Goal: Task Accomplishment & Management: Use online tool/utility

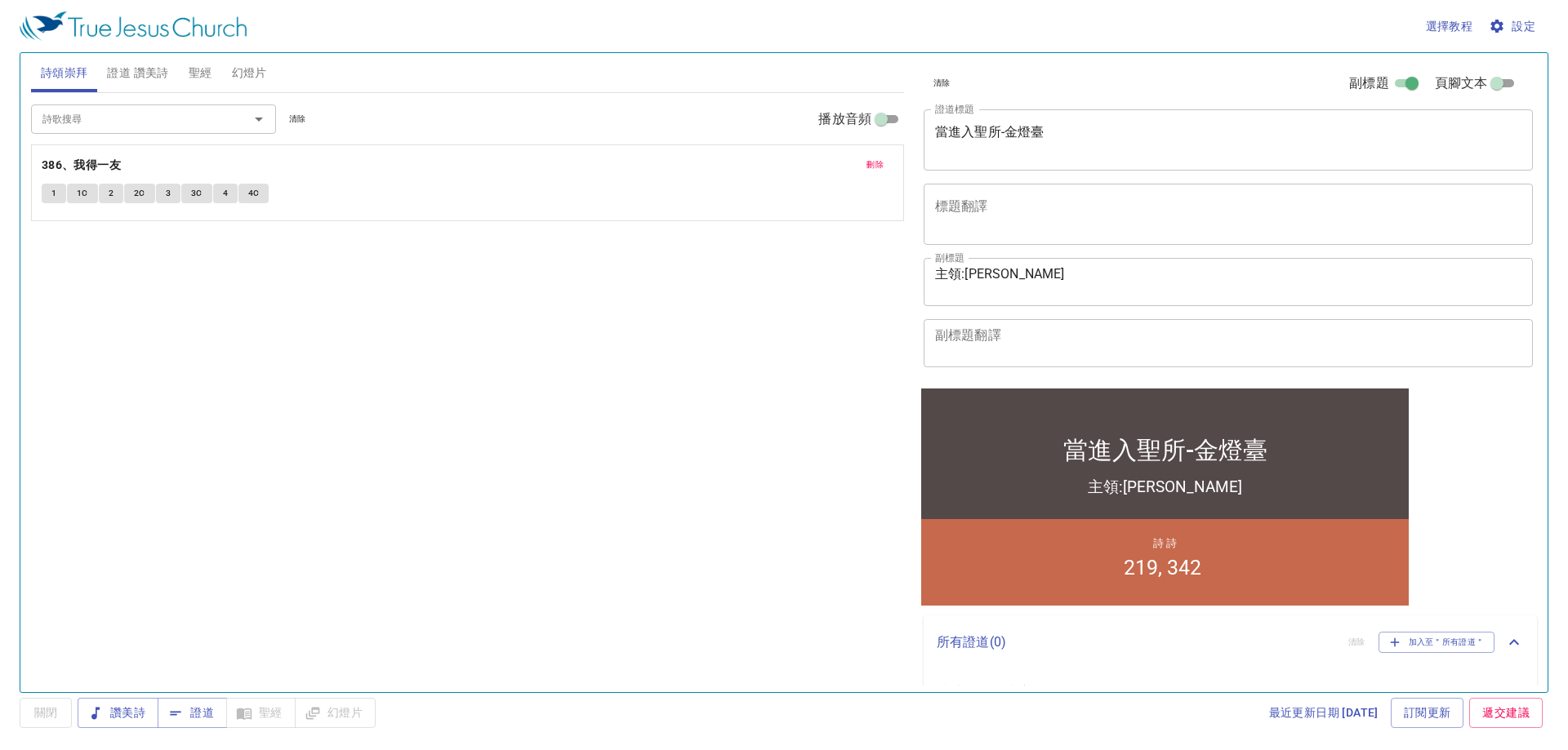
click at [719, 144] on textarea "當進入聖所-金燈臺" at bounding box center [1228, 139] width 586 height 31
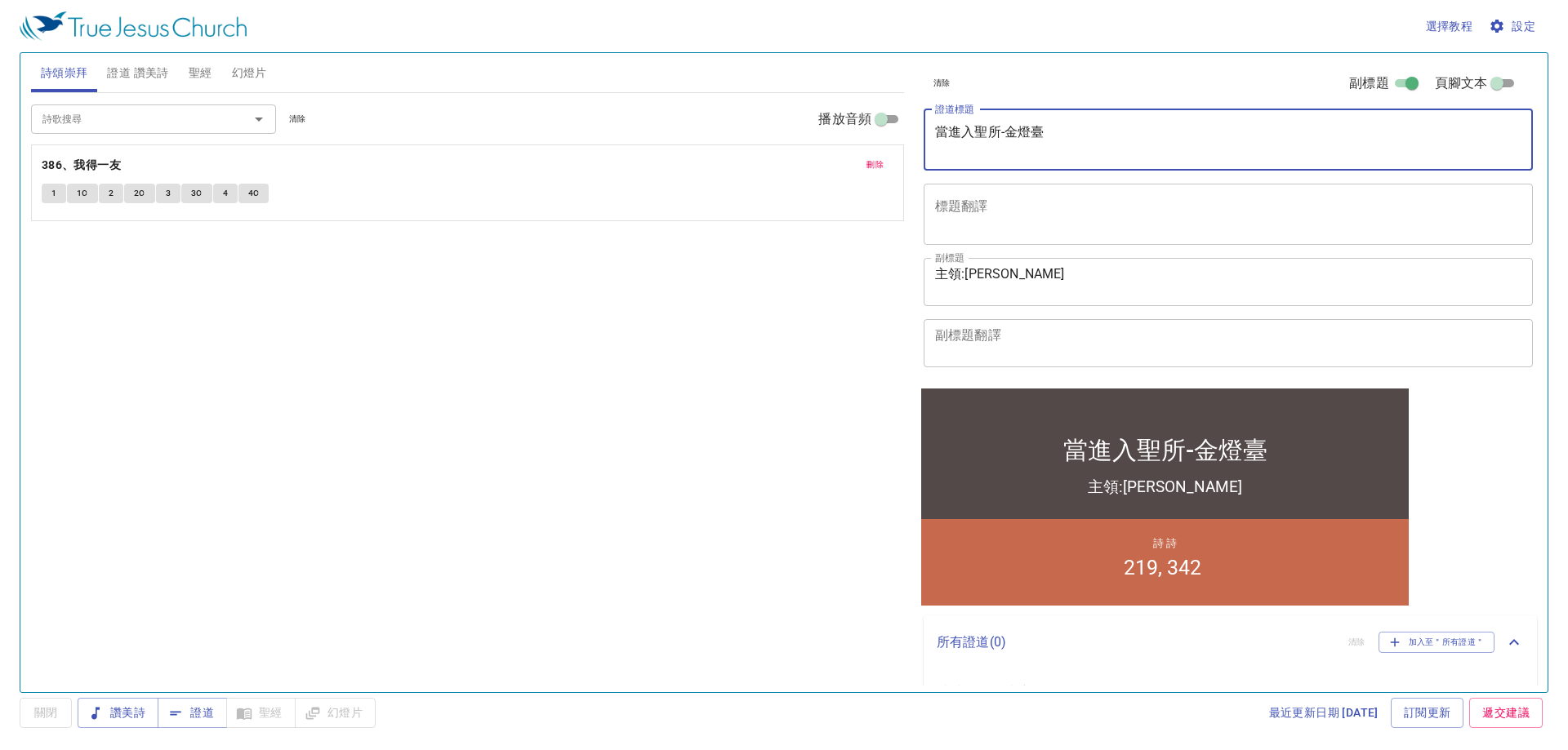
drag, startPoint x: 1002, startPoint y: 130, endPoint x: 1065, endPoint y: 136, distance: 63.3
click at [719, 136] on textarea "當進入聖所-金燈臺" at bounding box center [1228, 139] width 586 height 31
click at [719, 136] on textarea "當進入聖所陳設桌、陳設餅" at bounding box center [1228, 139] width 586 height 31
type textarea "當進入聖所-陳設桌、陳設餅"
click at [142, 69] on span "證道 讚美詩" at bounding box center [137, 73] width 61 height 20
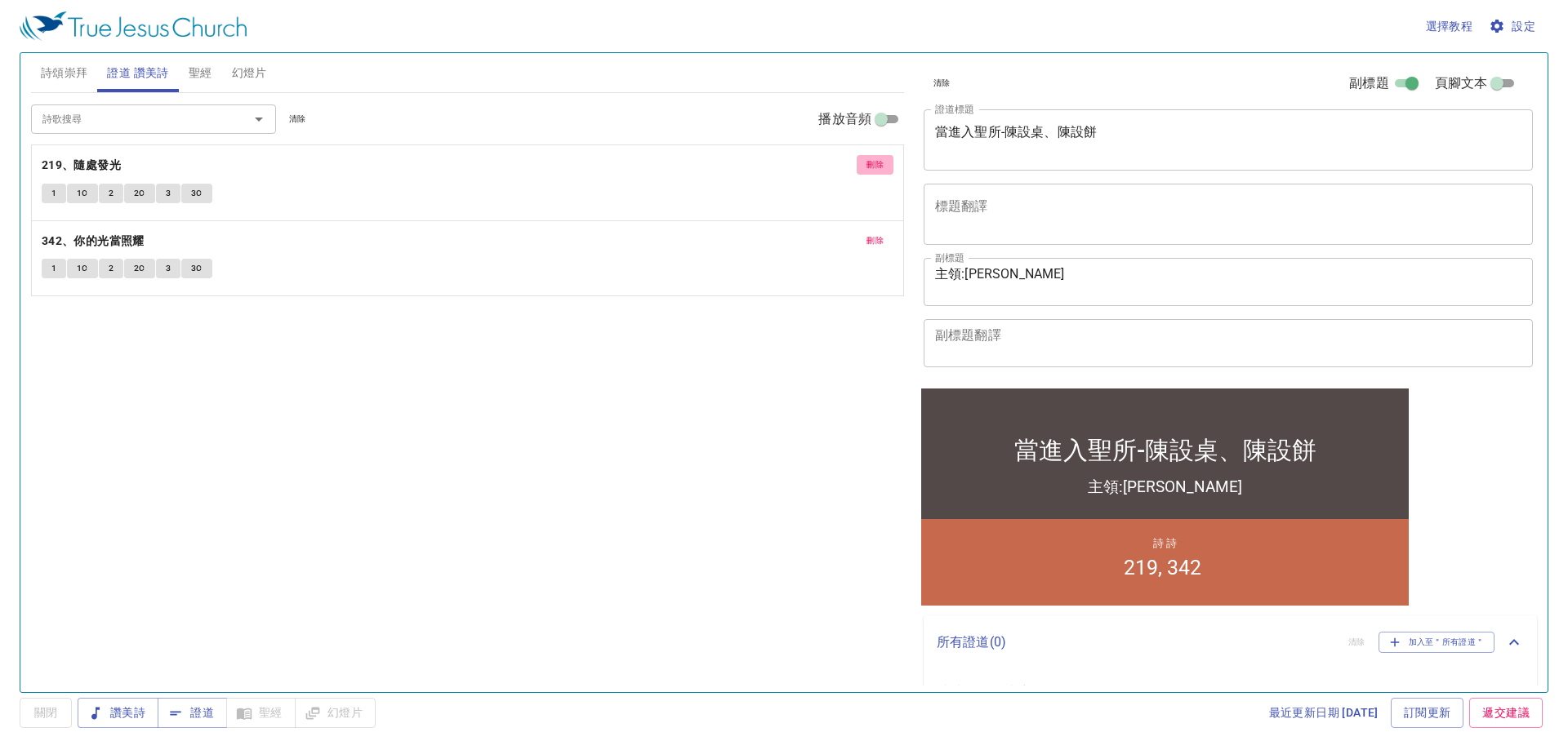
click at [719, 163] on span "刪除" at bounding box center [875, 164] width 17 height 15
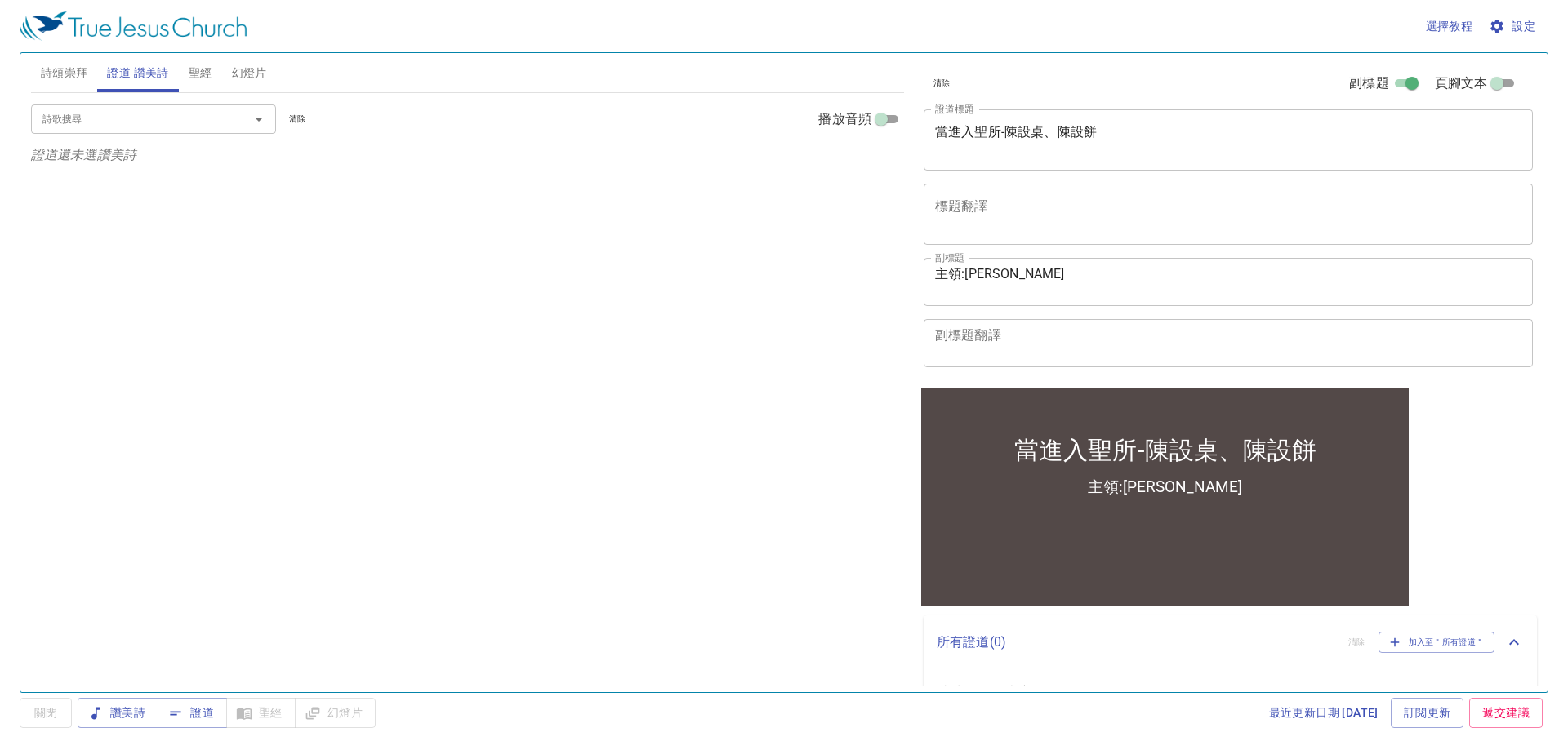
click at [164, 129] on div "詩歌搜尋" at bounding box center [153, 119] width 245 height 29
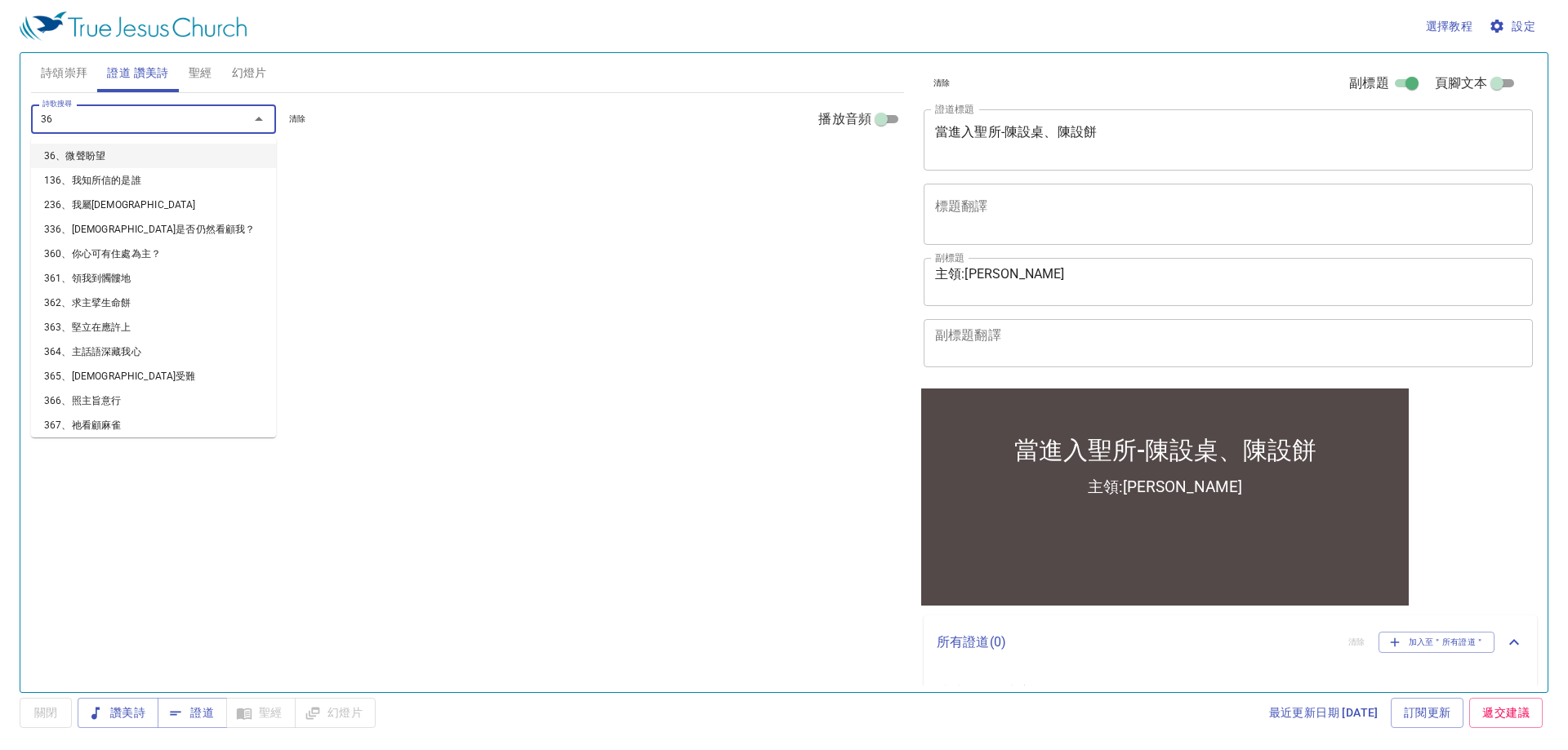
type input "362"
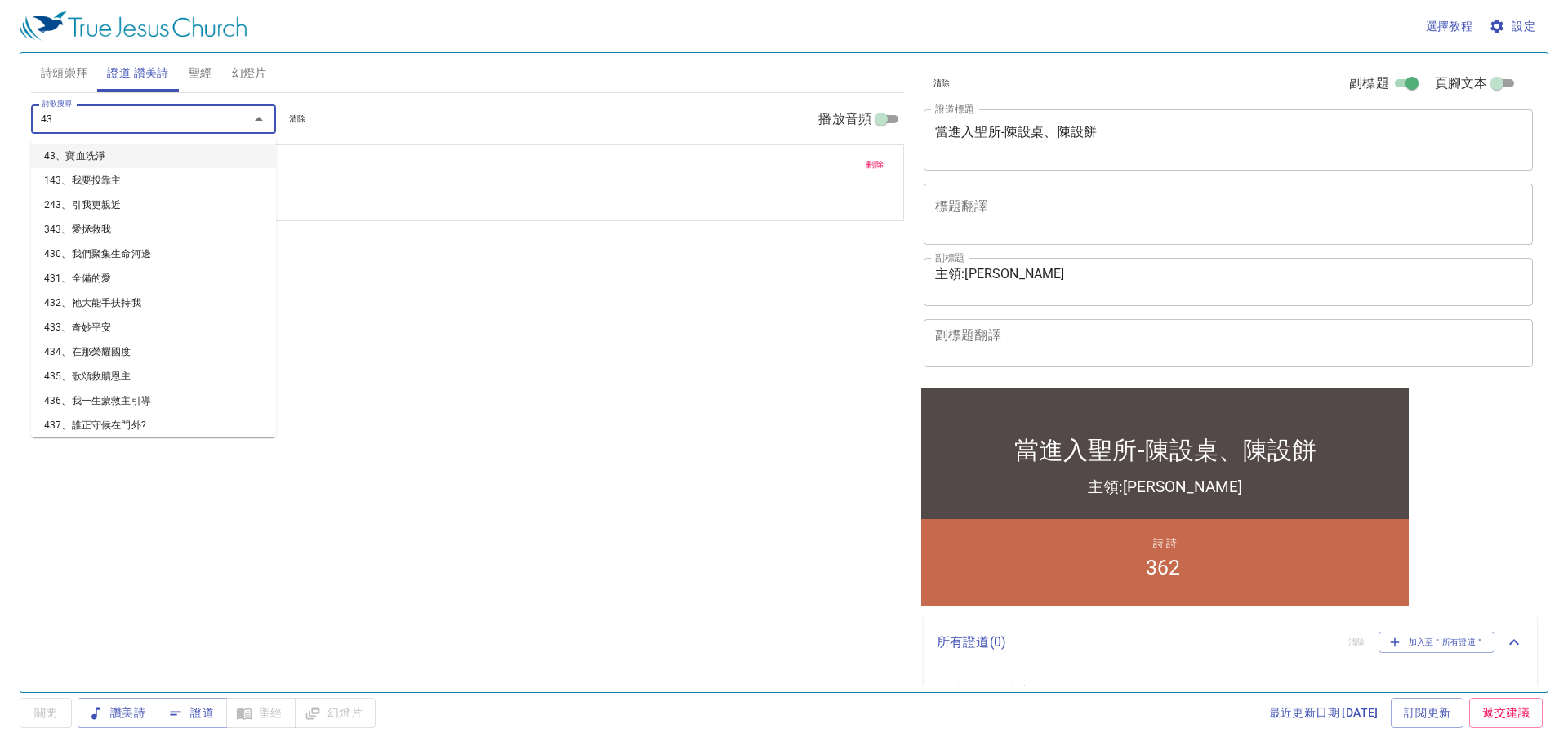
type input "436"
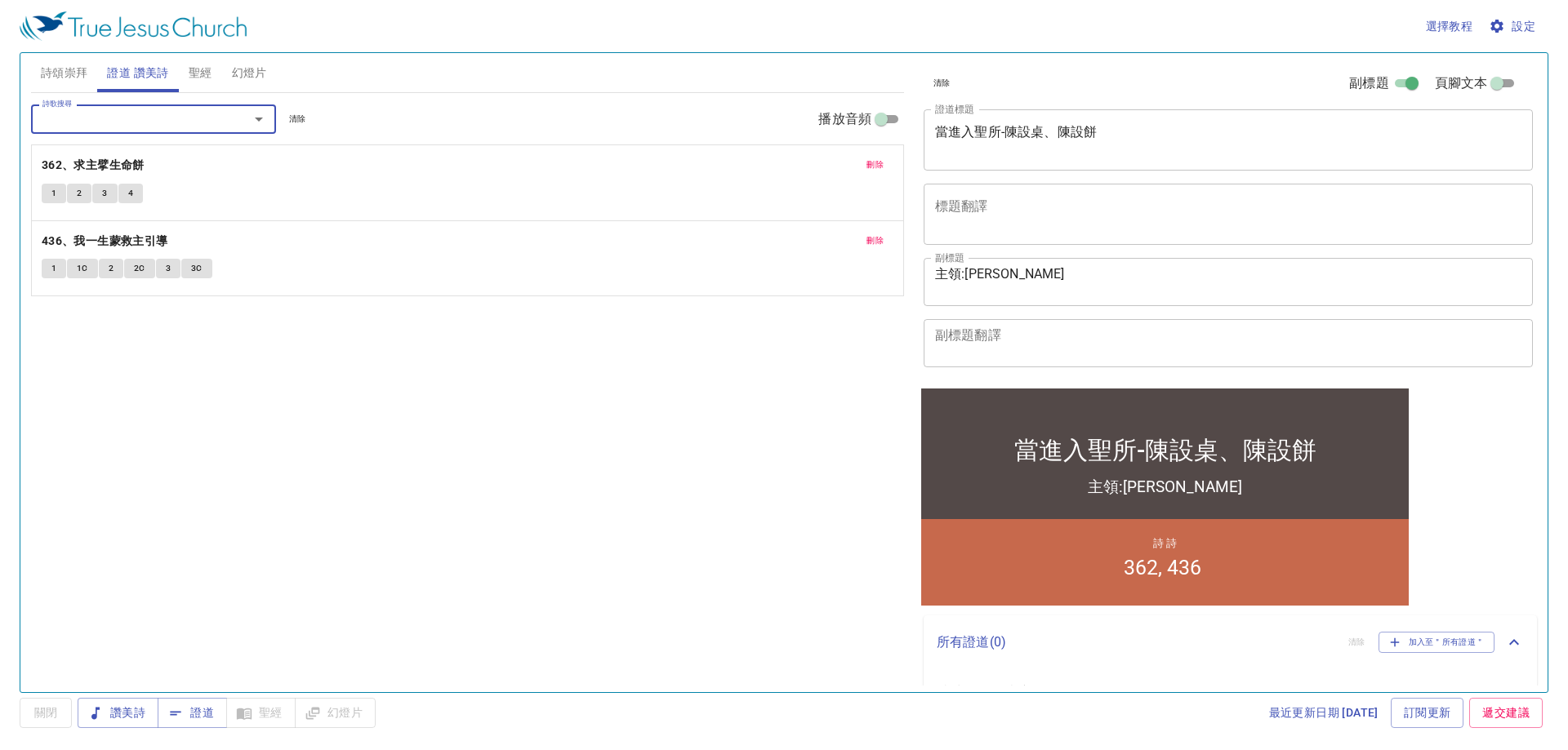
click at [60, 78] on span "詩頌崇拜" at bounding box center [65, 73] width 47 height 20
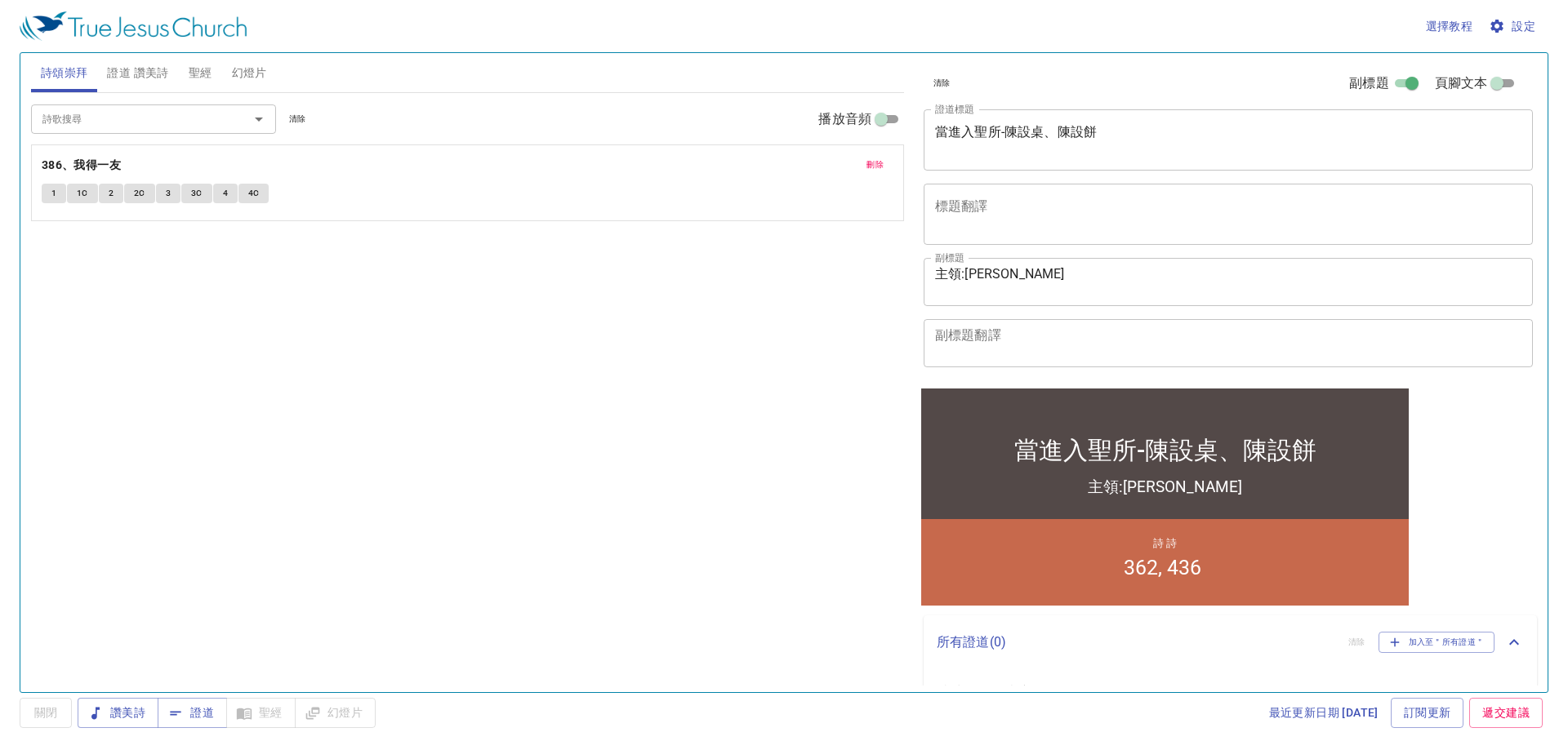
click at [719, 172] on span "刪除" at bounding box center [875, 164] width 17 height 15
click at [214, 129] on div "詩歌搜尋" at bounding box center [153, 119] width 245 height 29
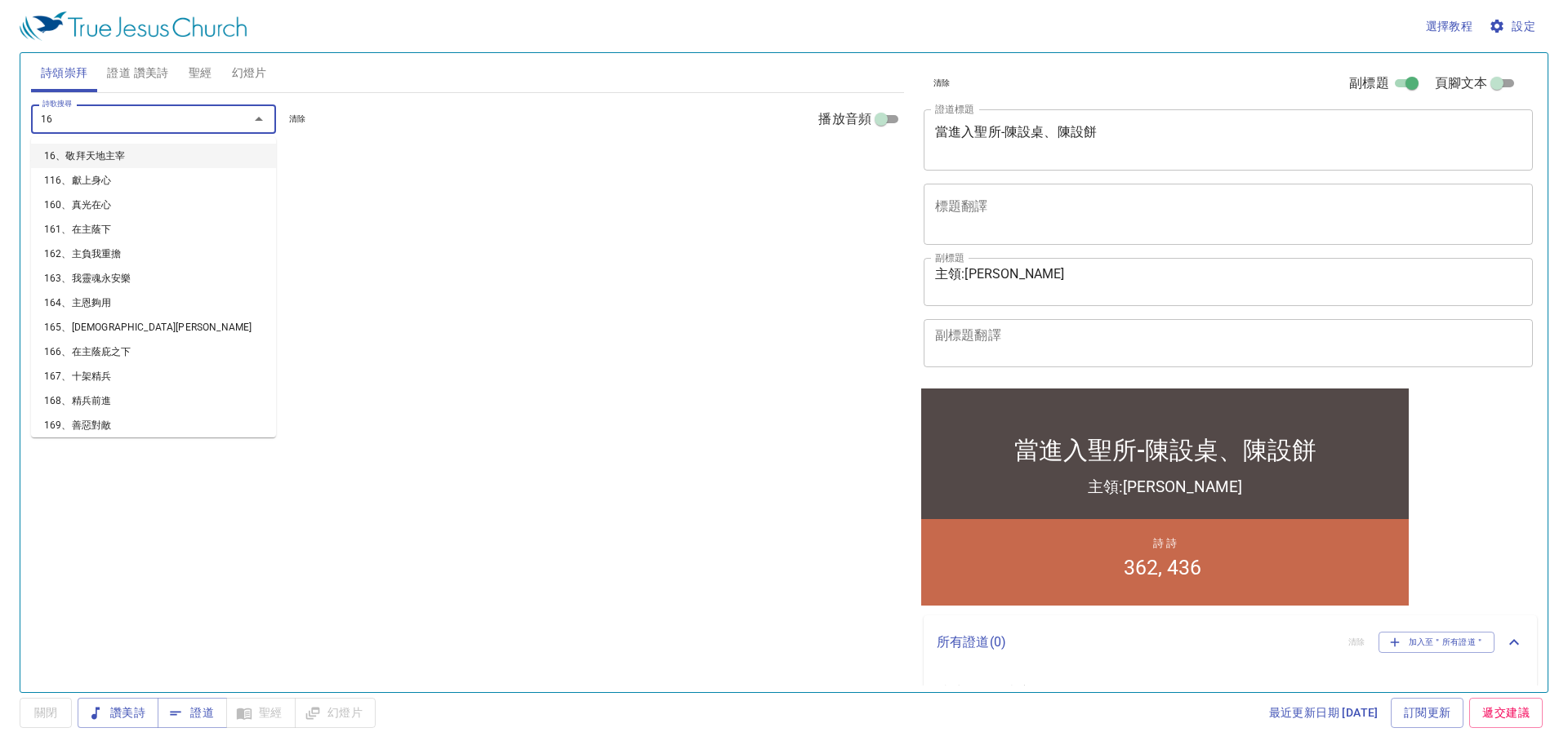
type input "162"
type input "264"
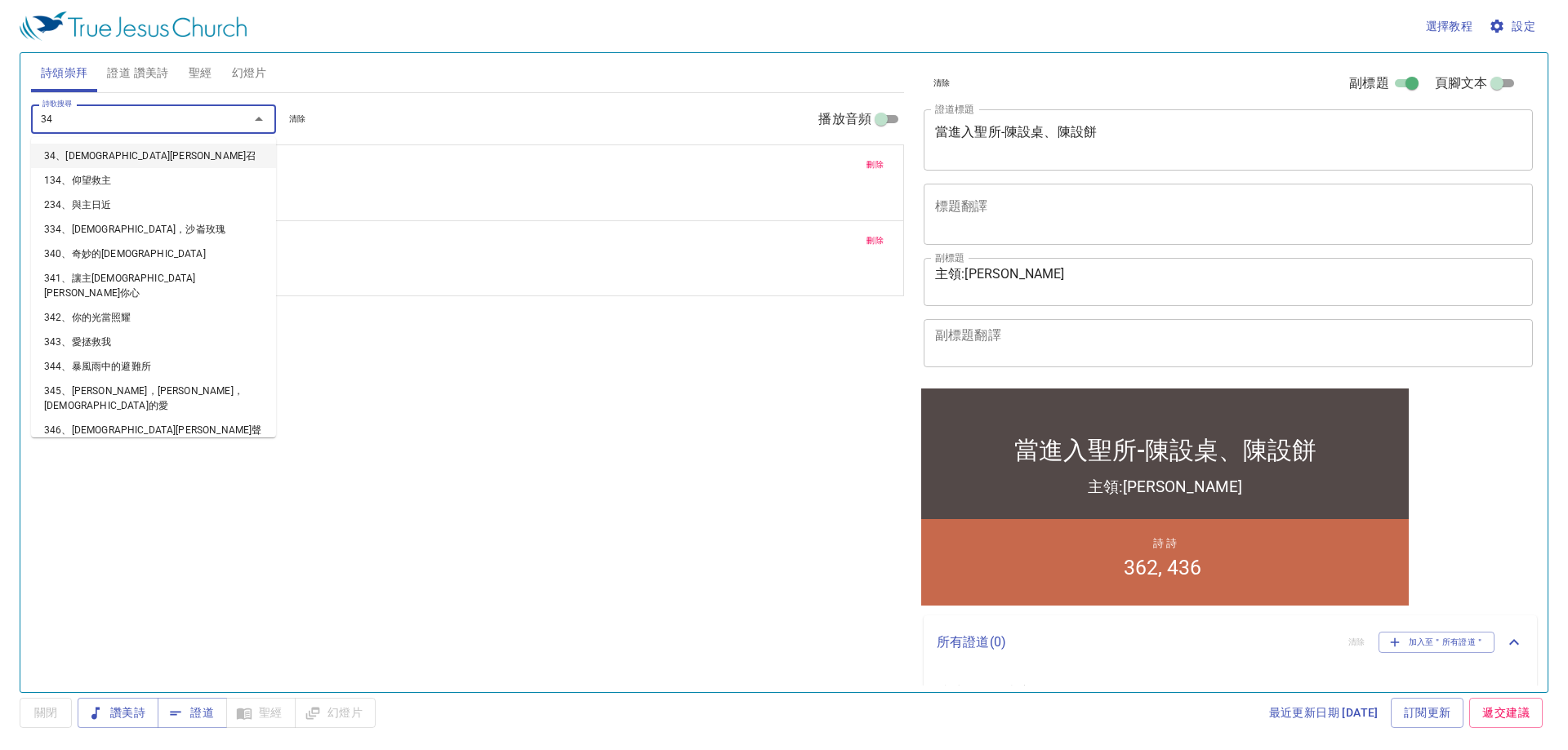
type input "344"
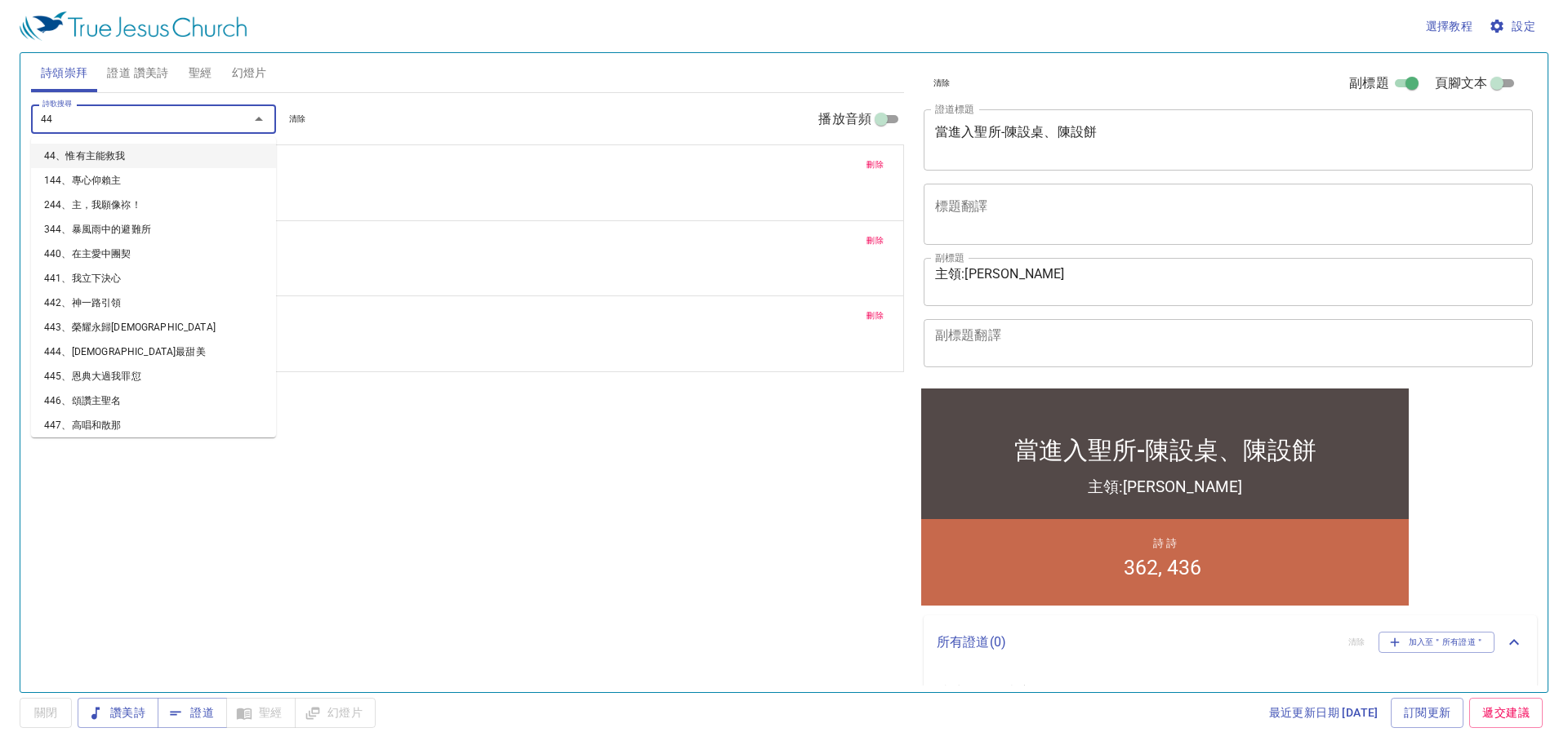
type input "447"
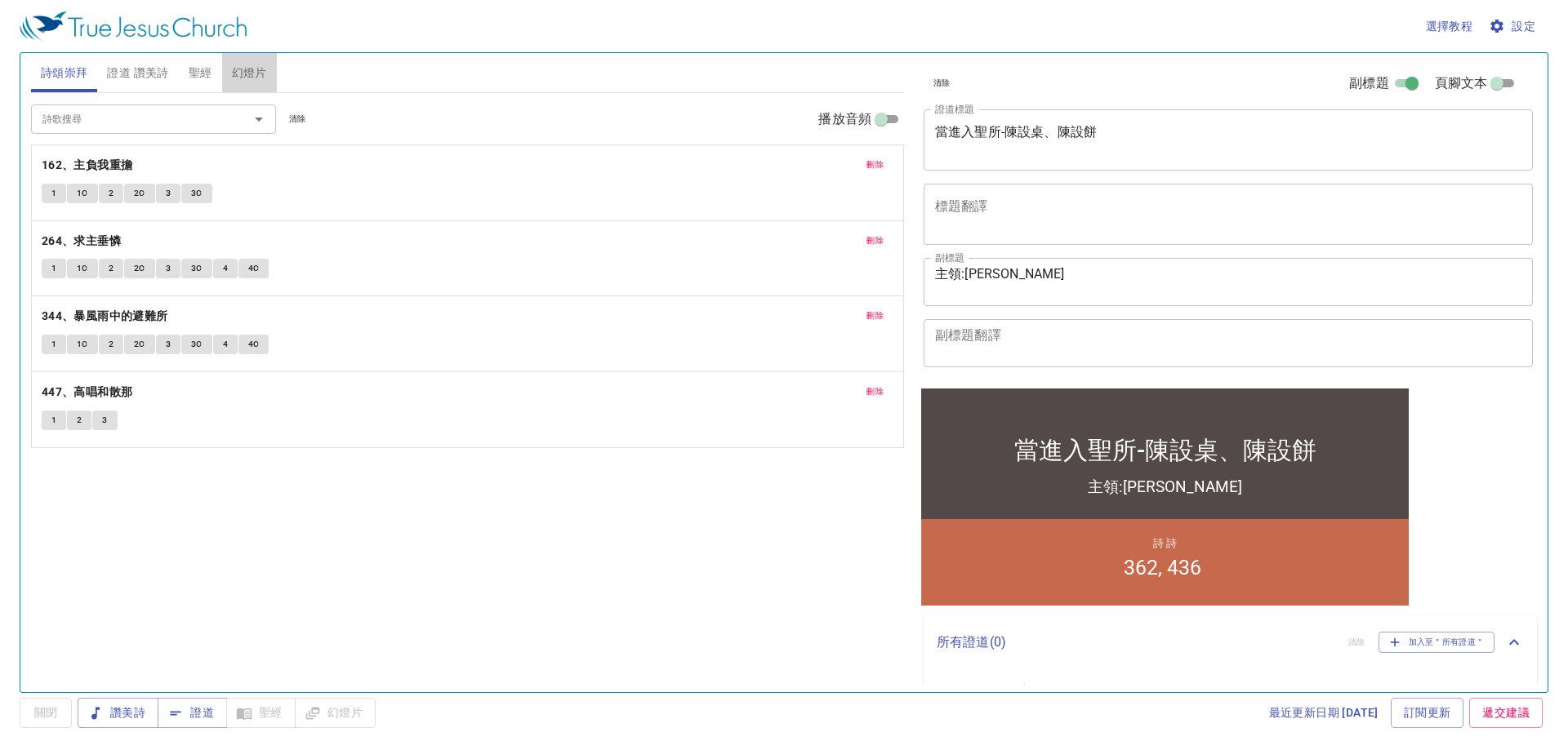
click at [268, 70] on button "幻燈片" at bounding box center [249, 73] width 55 height 39
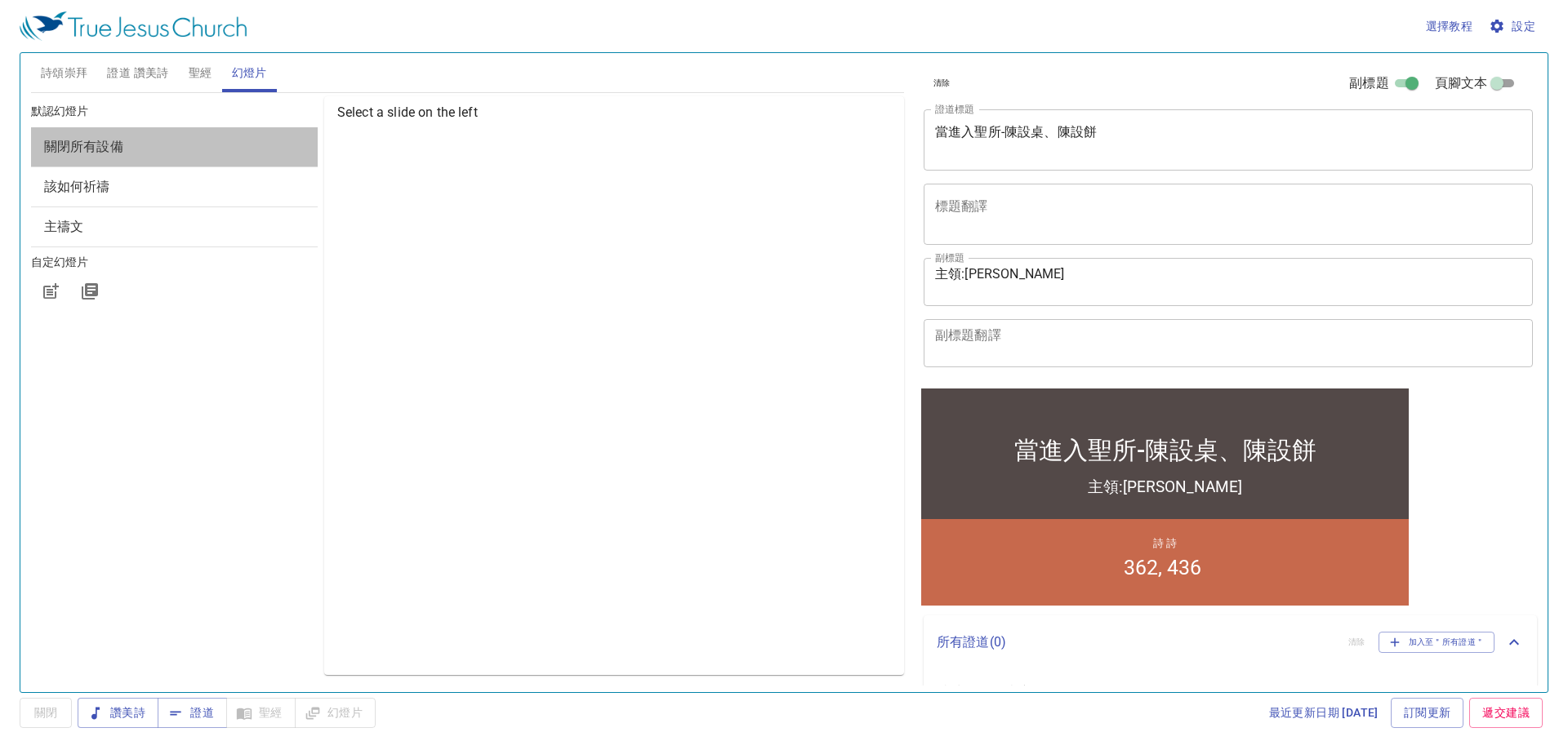
click at [92, 147] on span "關閉所有設備" at bounding box center [83, 147] width 80 height 16
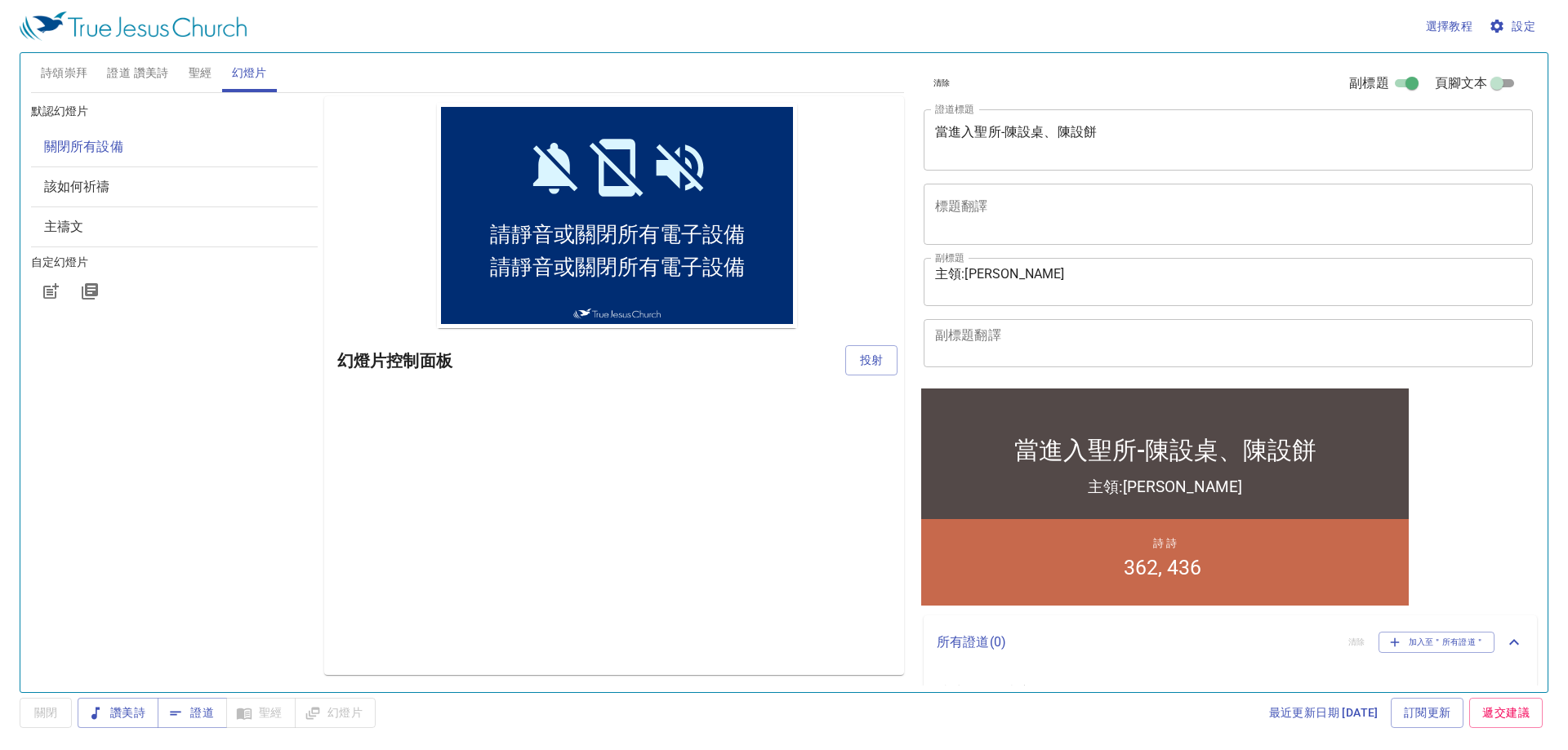
click at [268, 313] on ul at bounding box center [174, 317] width 287 height 13
click at [181, 191] on span "該如何祈禱" at bounding box center [174, 187] width 261 height 19
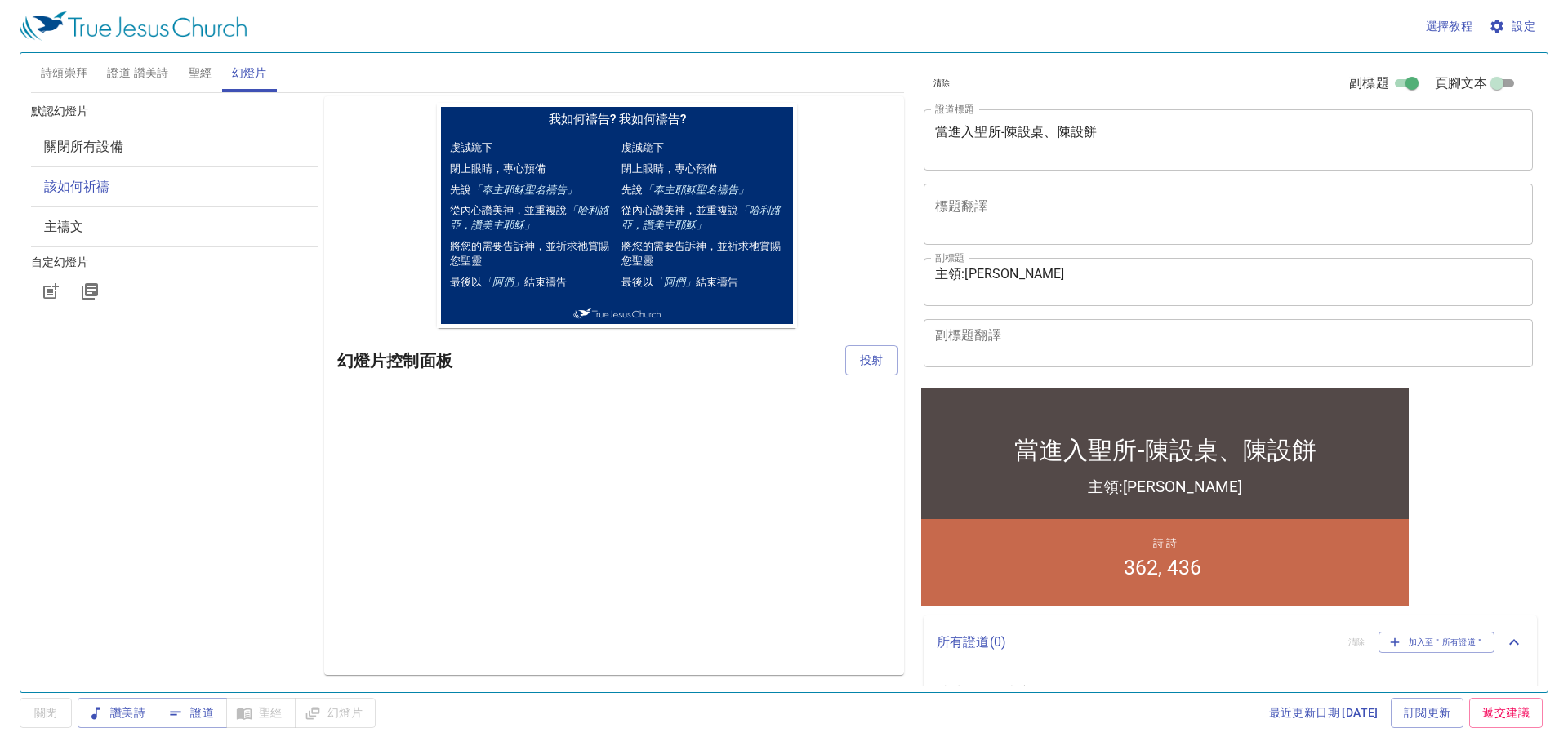
click at [323, 715] on div "讚美詩 證道 聖經 幻燈片" at bounding box center [226, 712] width 298 height 31
click at [138, 717] on span "讚美詩" at bounding box center [118, 712] width 55 height 20
click at [719, 29] on span "設定" at bounding box center [1513, 26] width 43 height 20
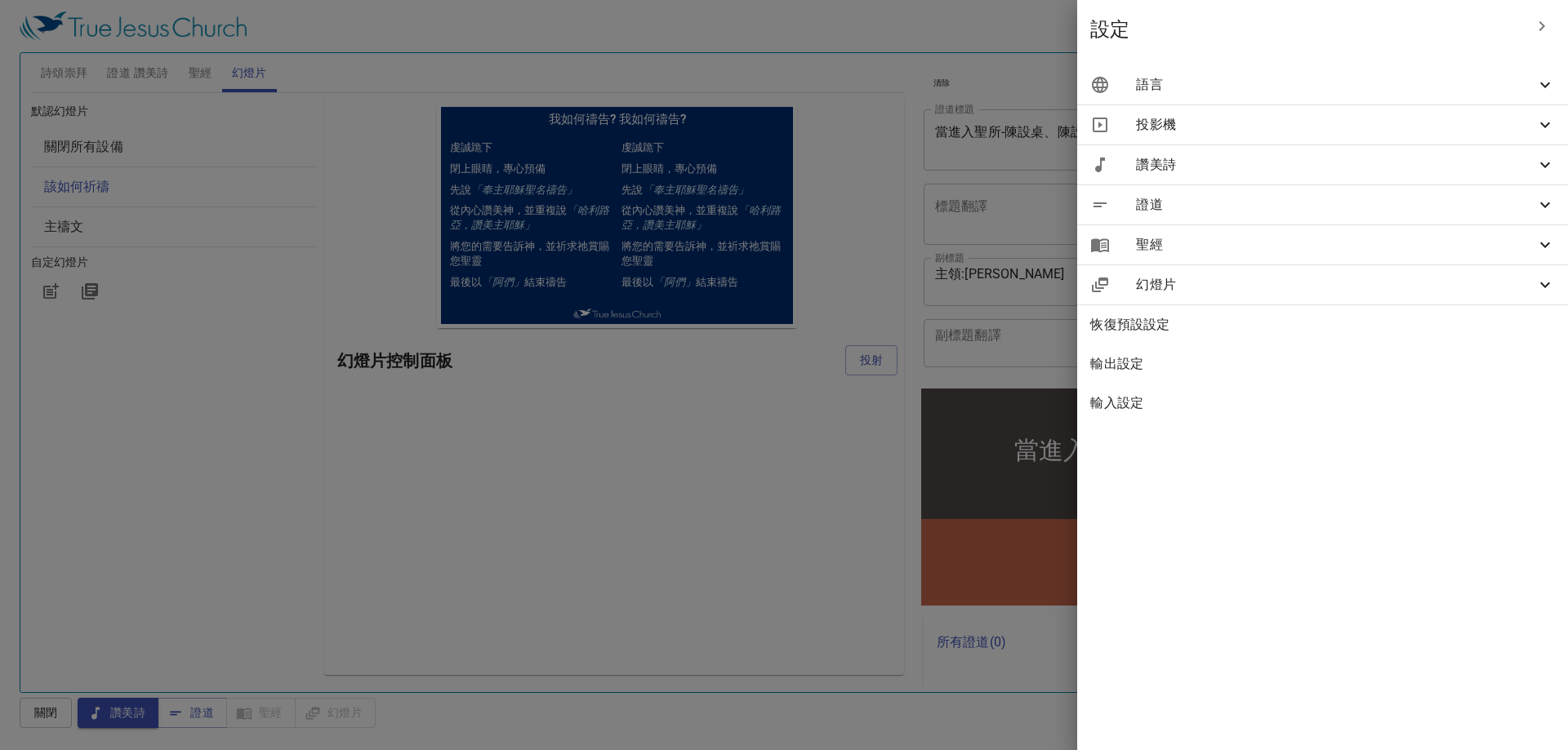
click at [719, 87] on span "語言" at bounding box center [1335, 85] width 400 height 19
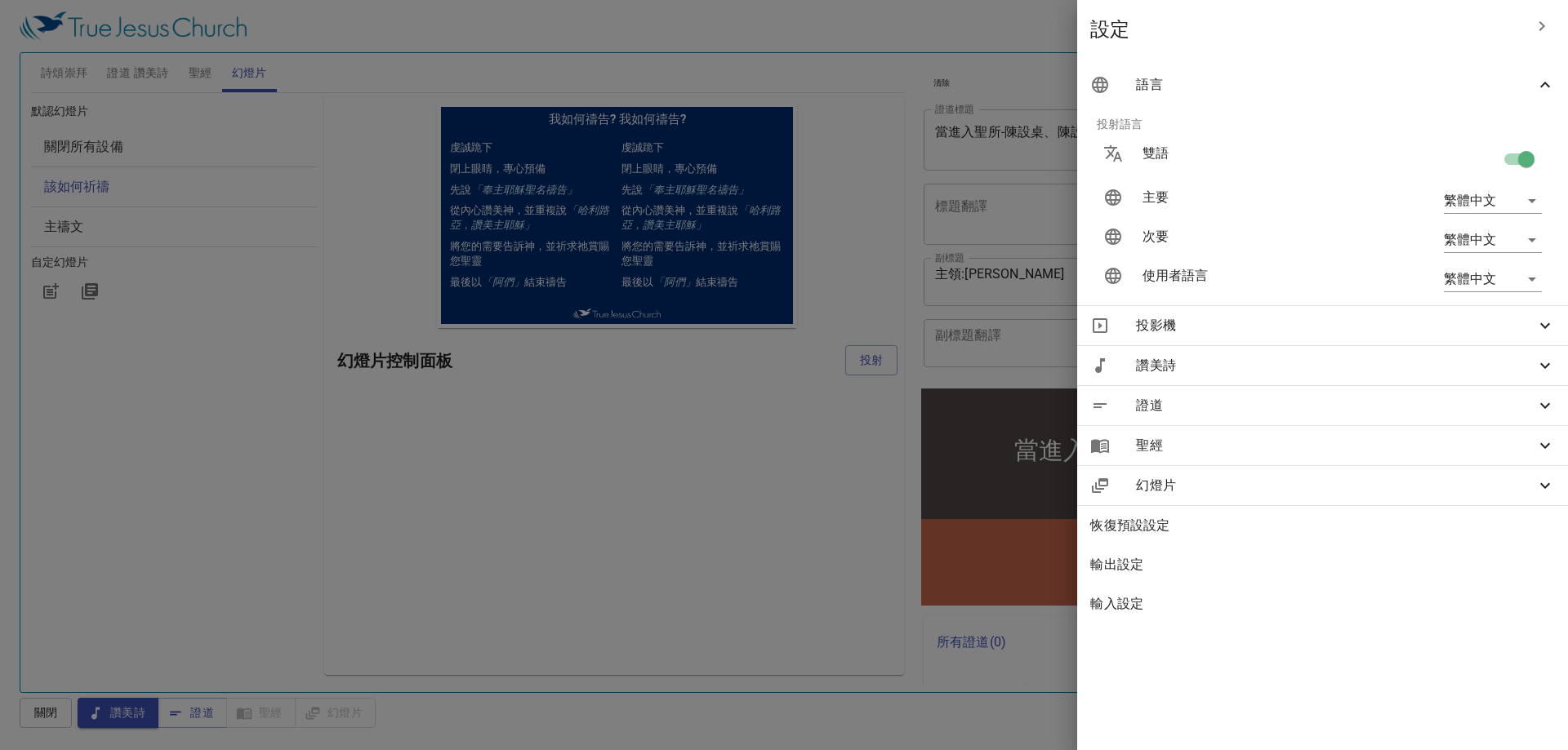
click at [719, 158] on input "checkbox" at bounding box center [1526, 162] width 93 height 31
checkbox input "false"
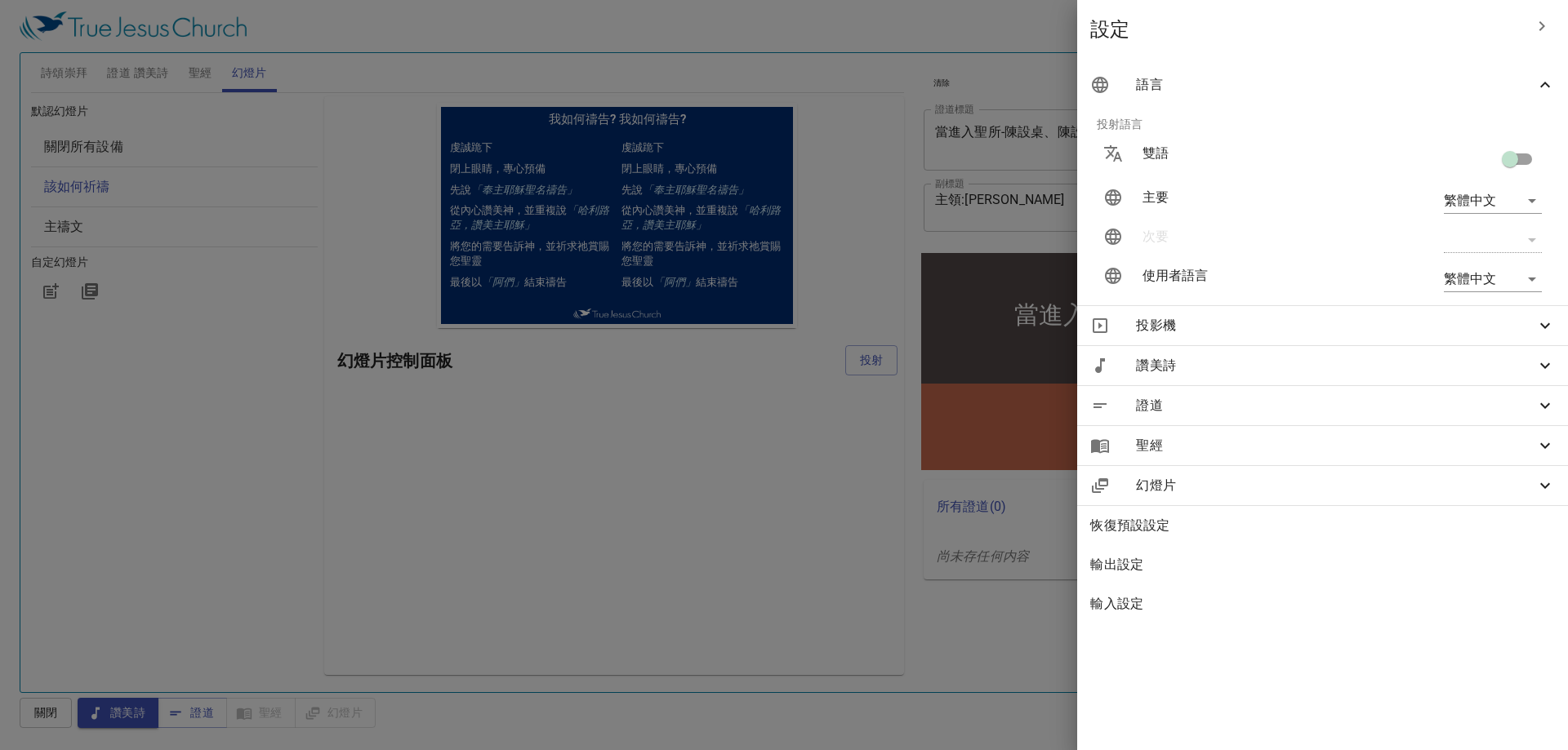
click at [707, 492] on div at bounding box center [784, 375] width 1568 height 750
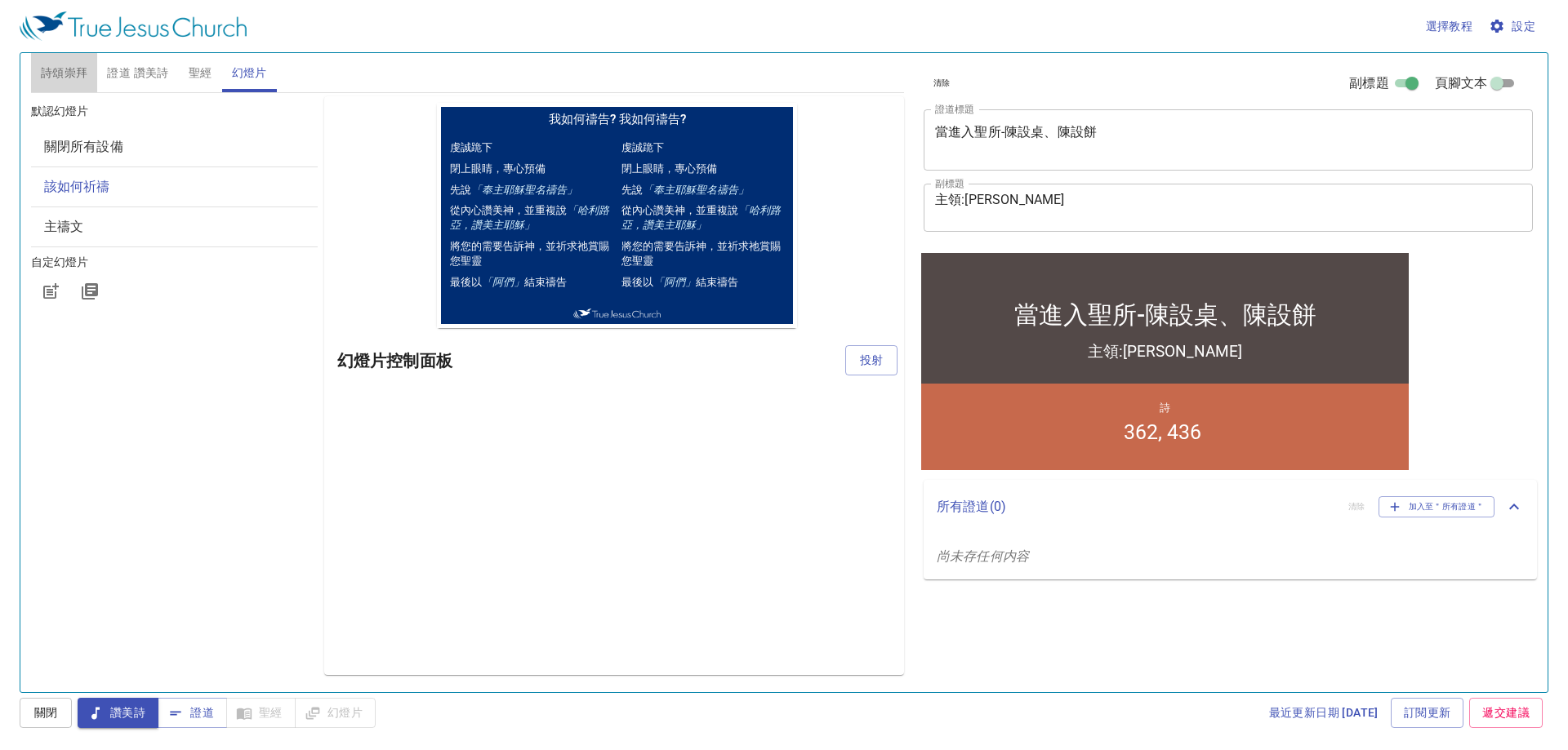
click at [83, 71] on span "詩頌崇拜" at bounding box center [65, 73] width 47 height 20
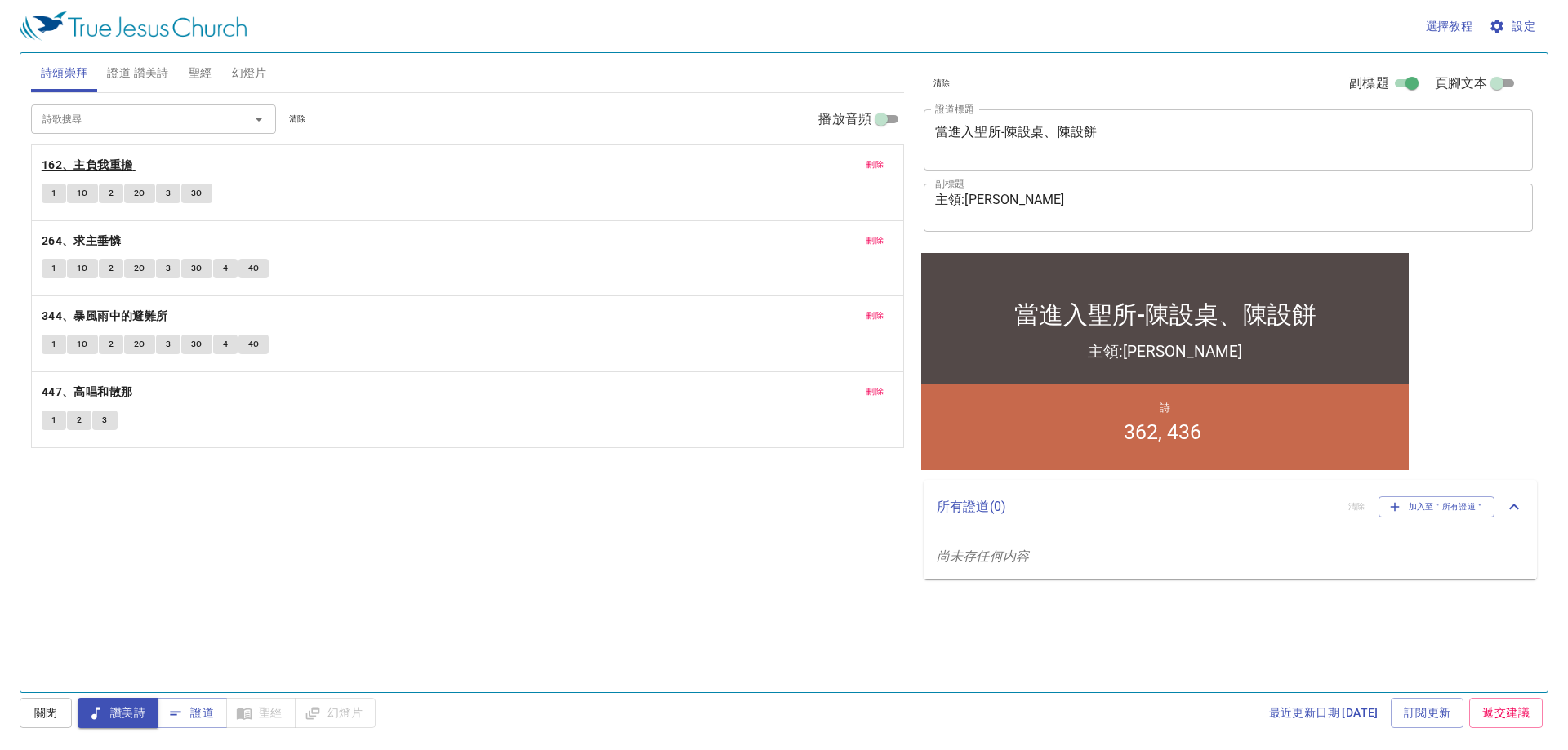
click at [102, 165] on b "162、主負我重擔" at bounding box center [87, 164] width 92 height 20
click at [57, 191] on button "1" at bounding box center [54, 193] width 24 height 19
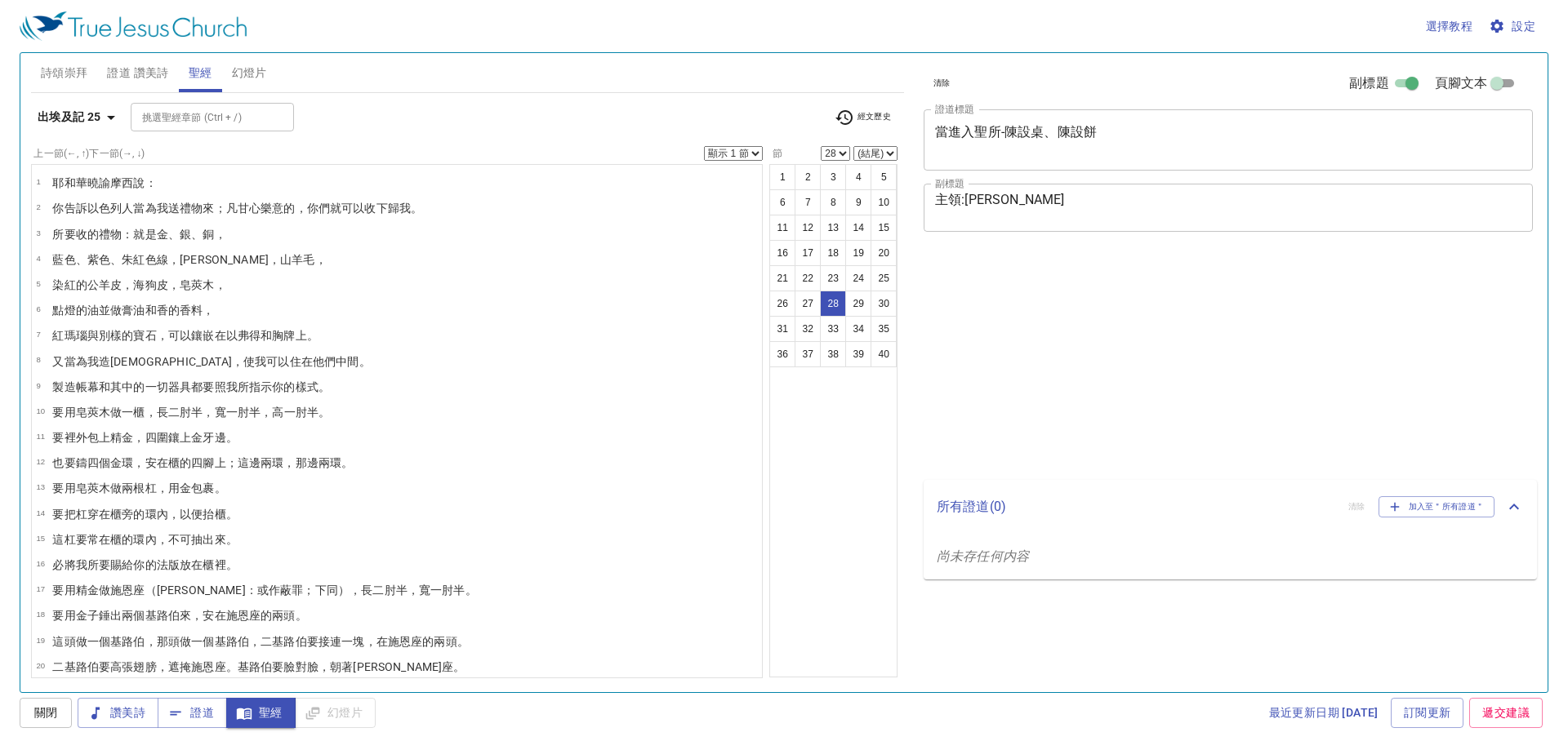
select select "28"
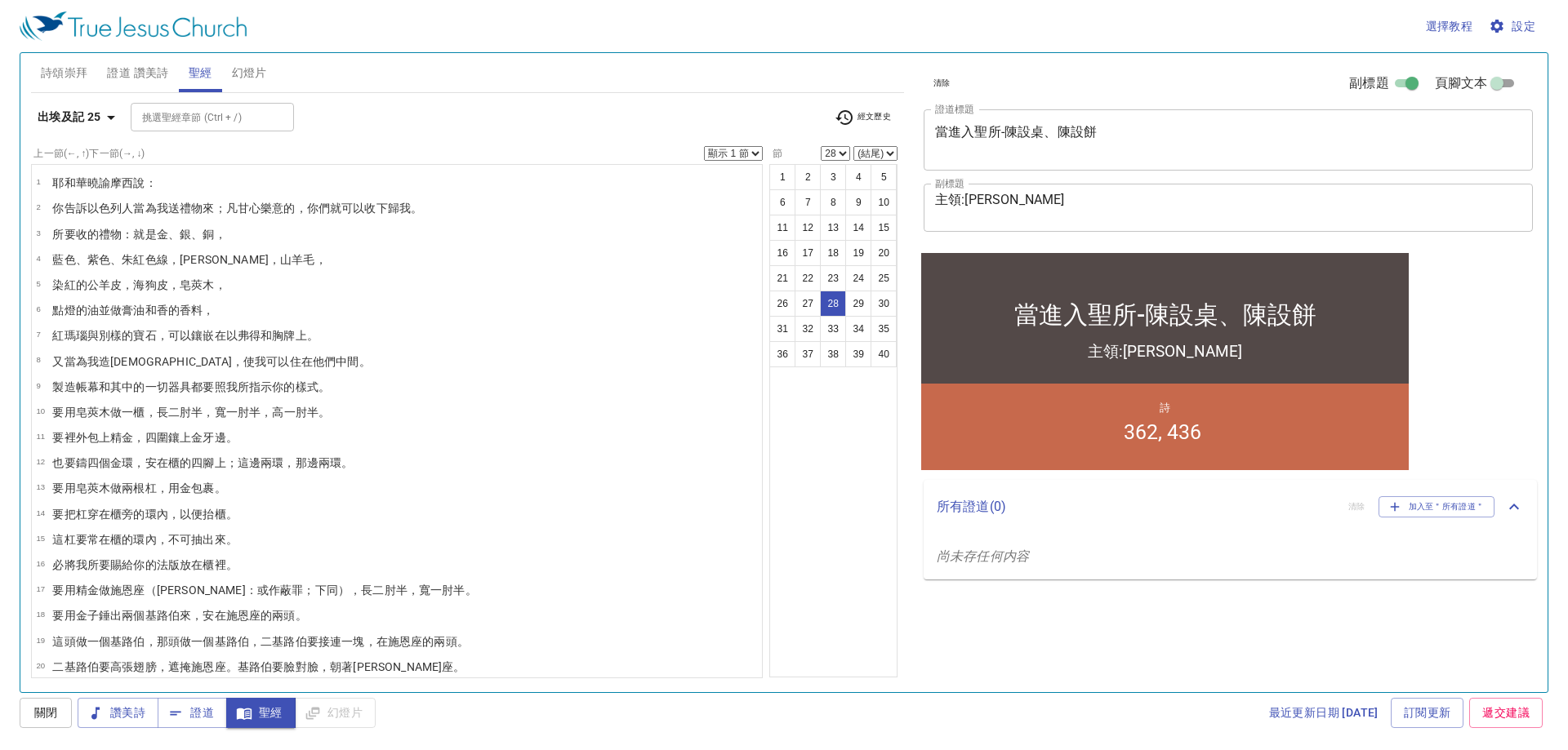
scroll to position [323, 0]
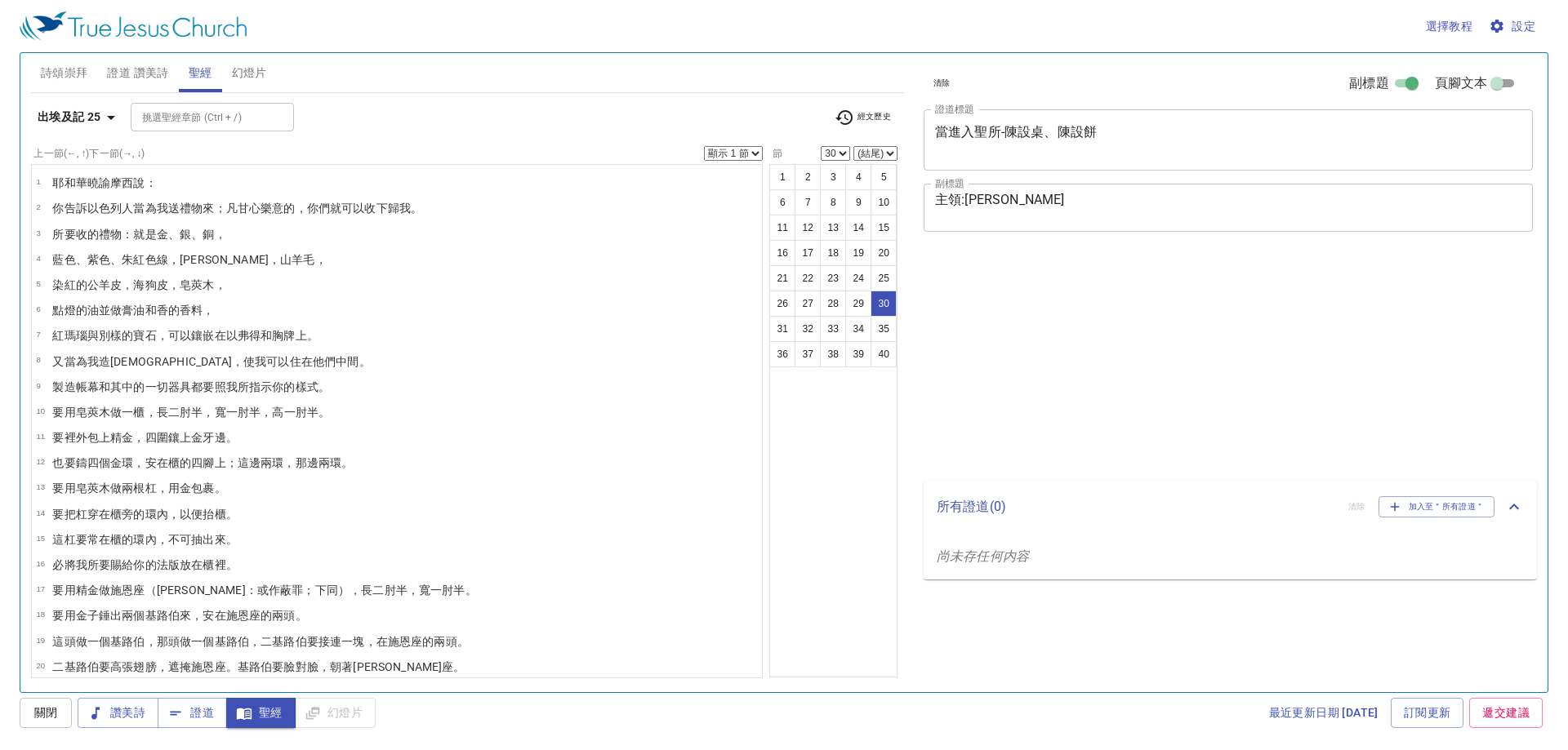
select select "30"
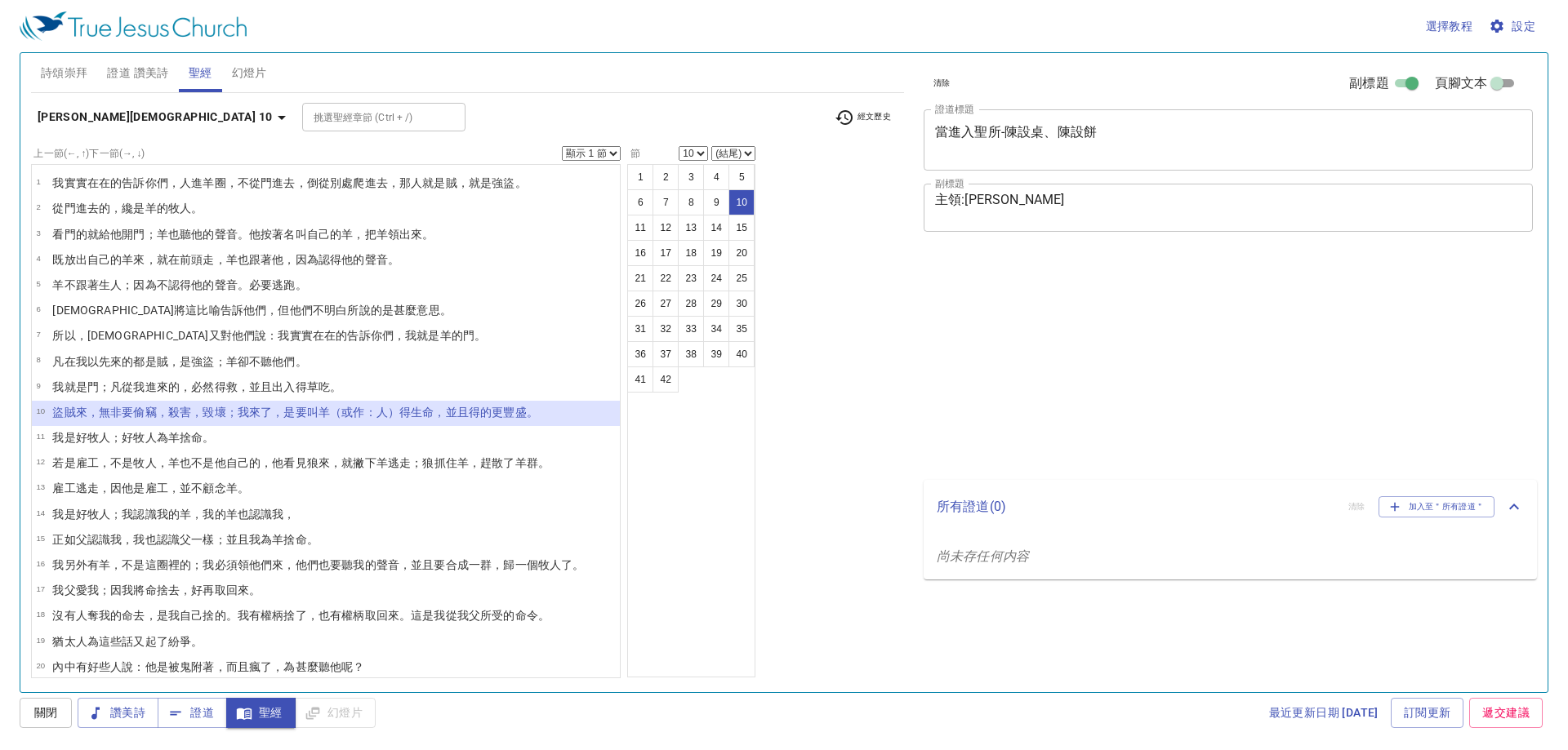
select select "10"
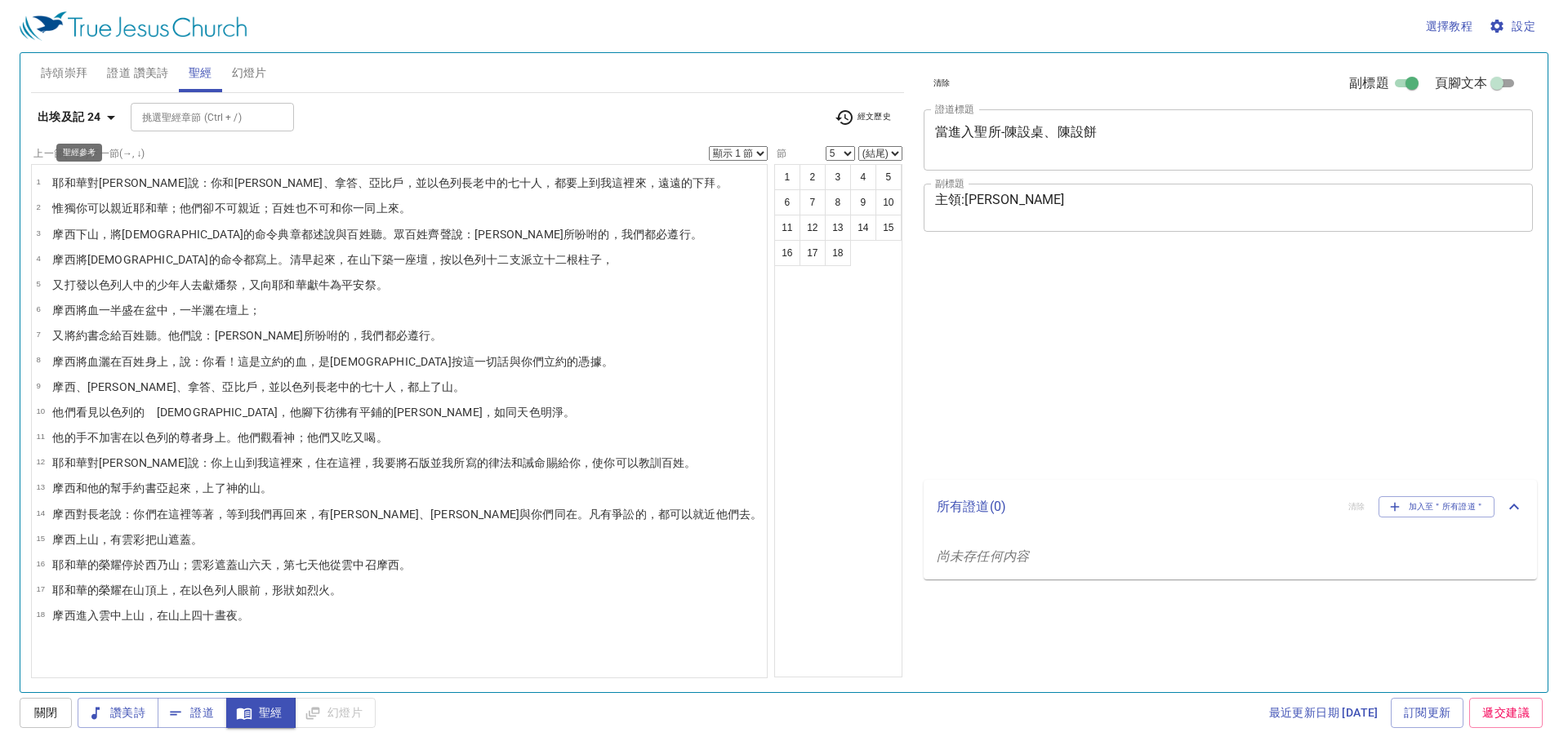
select select "5"
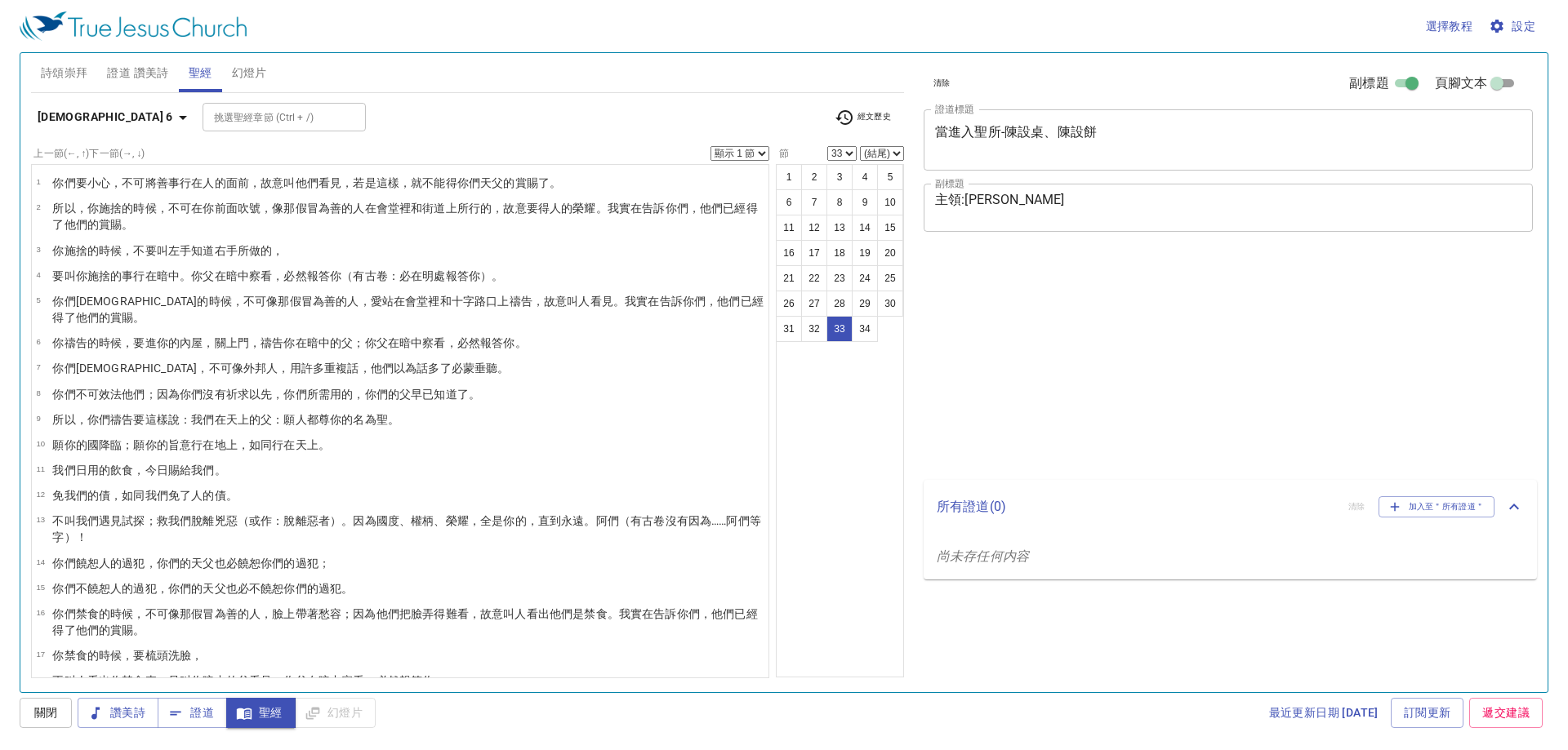
select select "33"
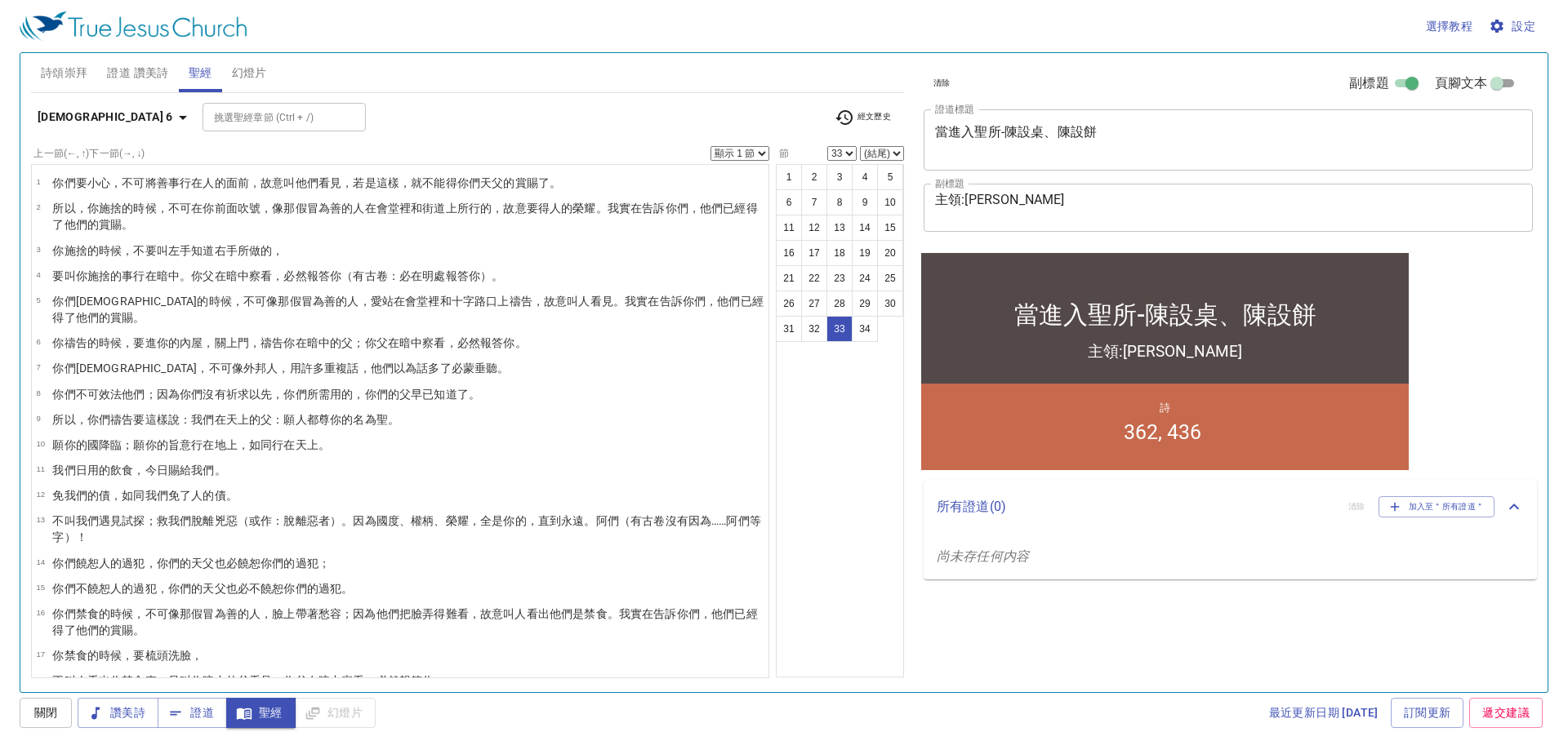
scroll to position [431, 0]
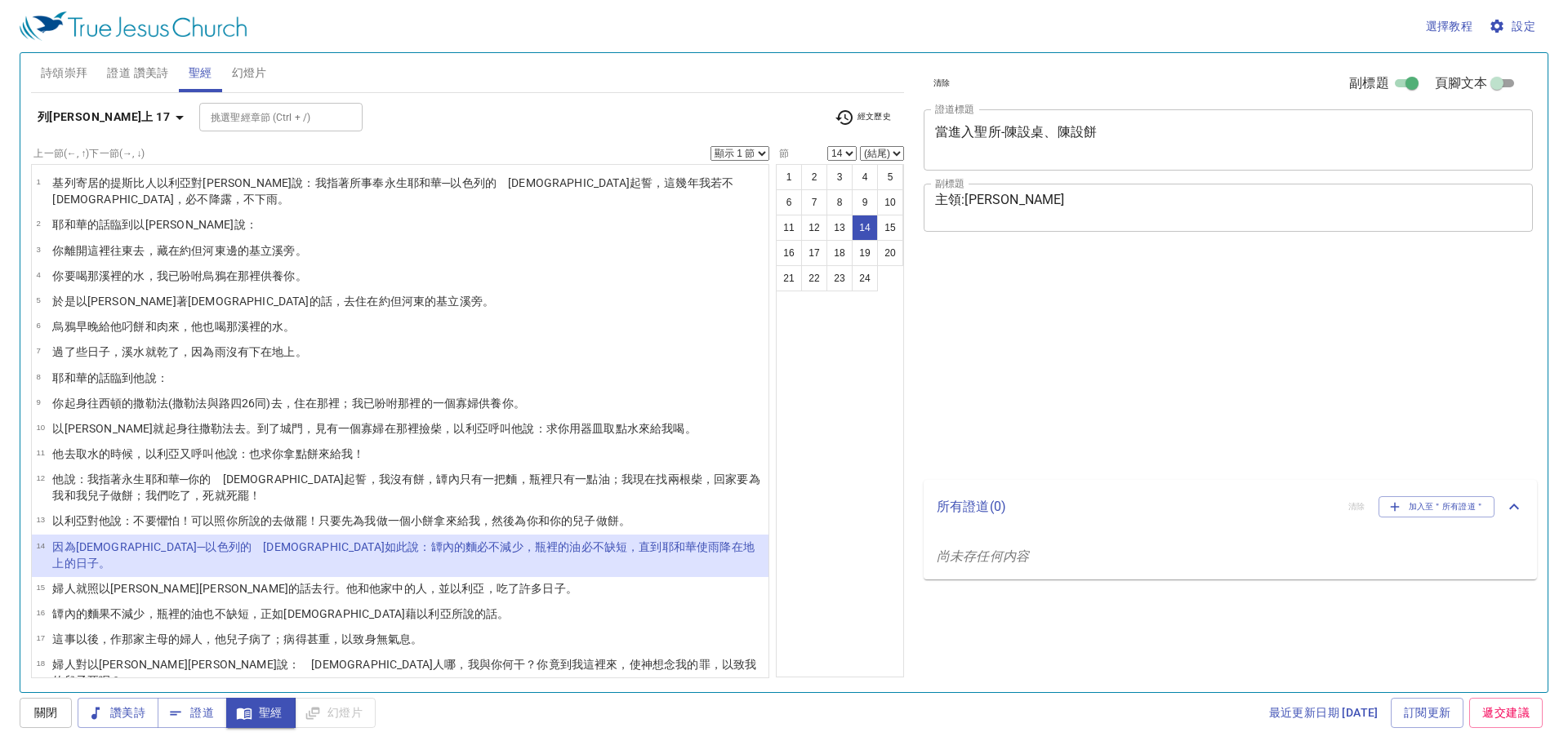
select select "14"
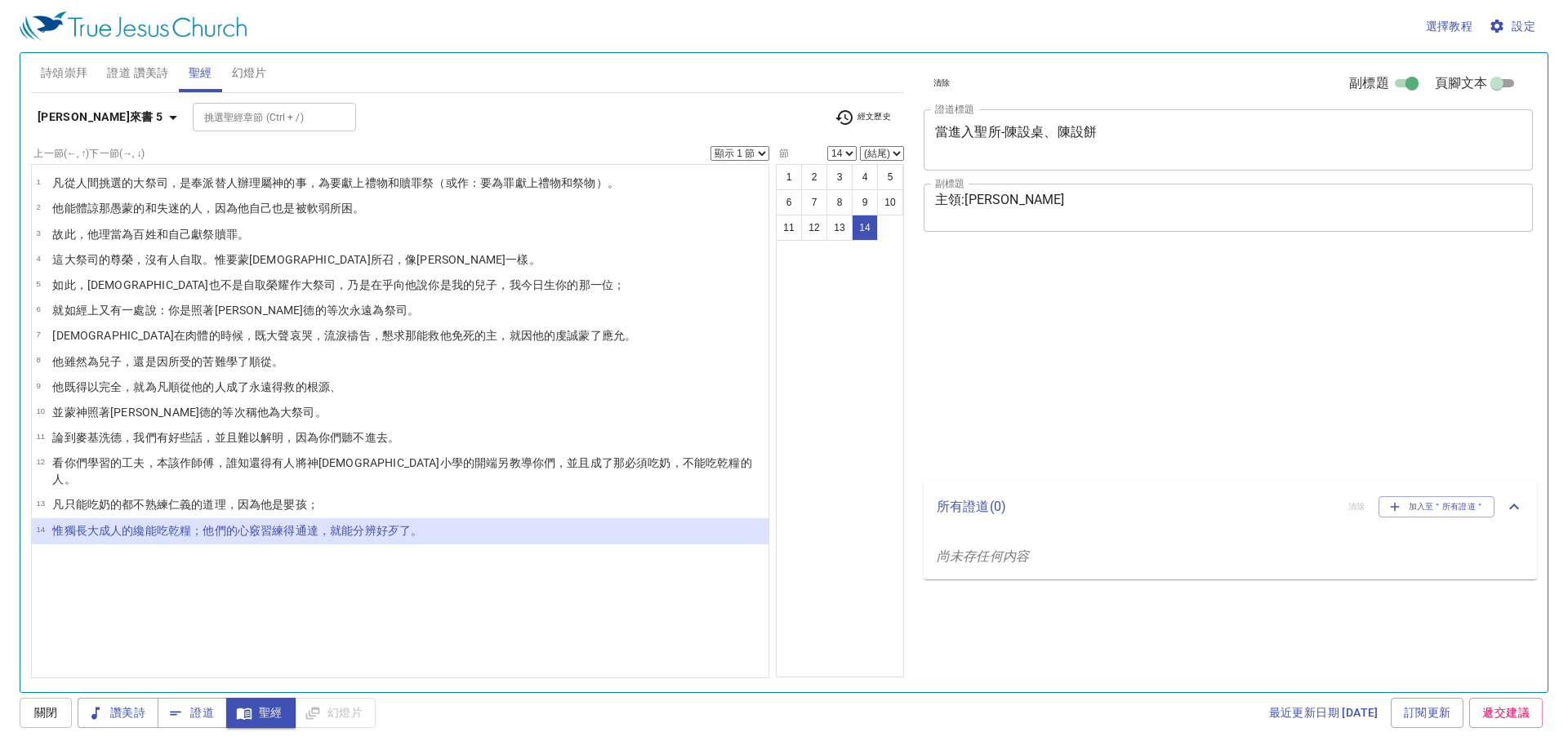
select select "14"
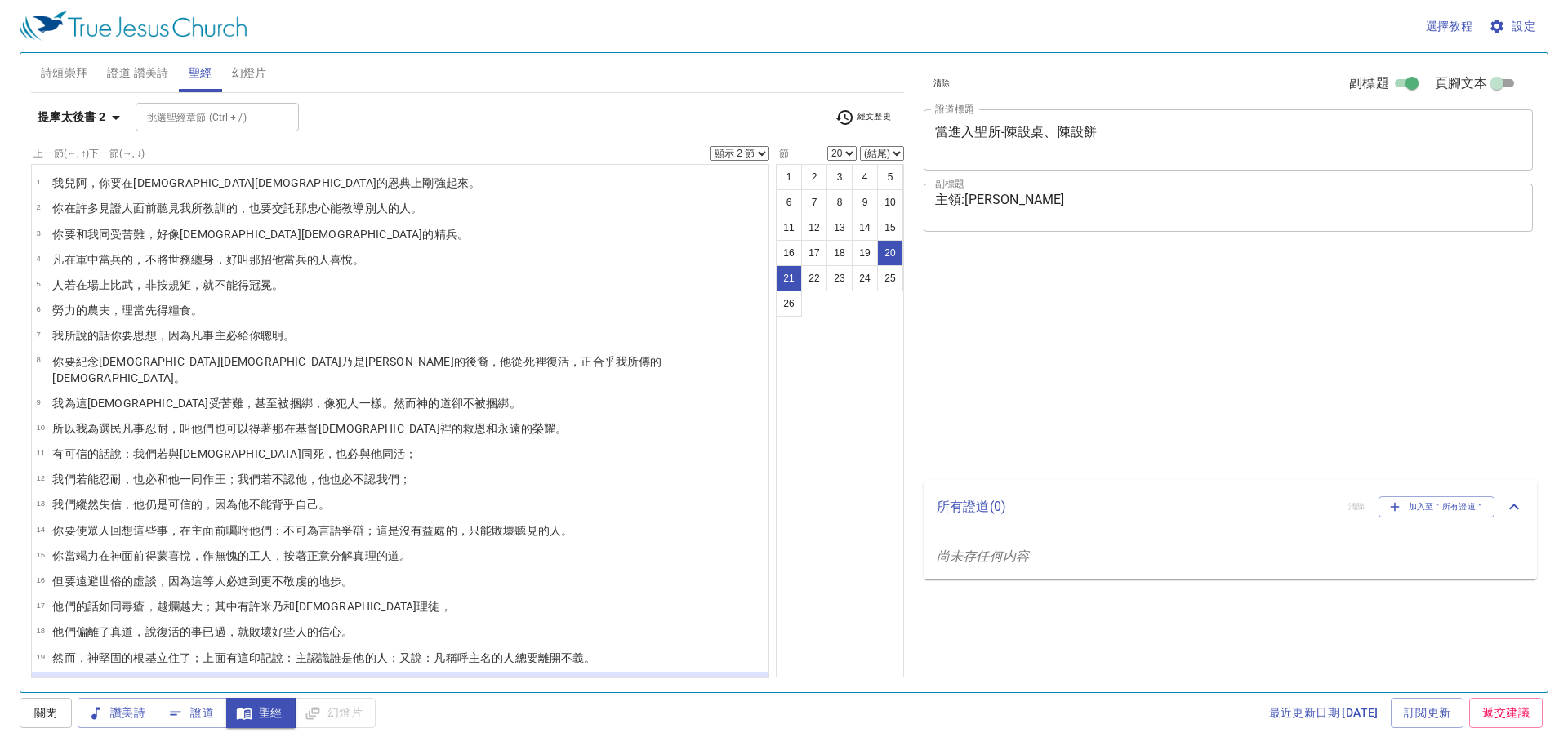
select select "2"
select select "20"
